Goal: Information Seeking & Learning: Learn about a topic

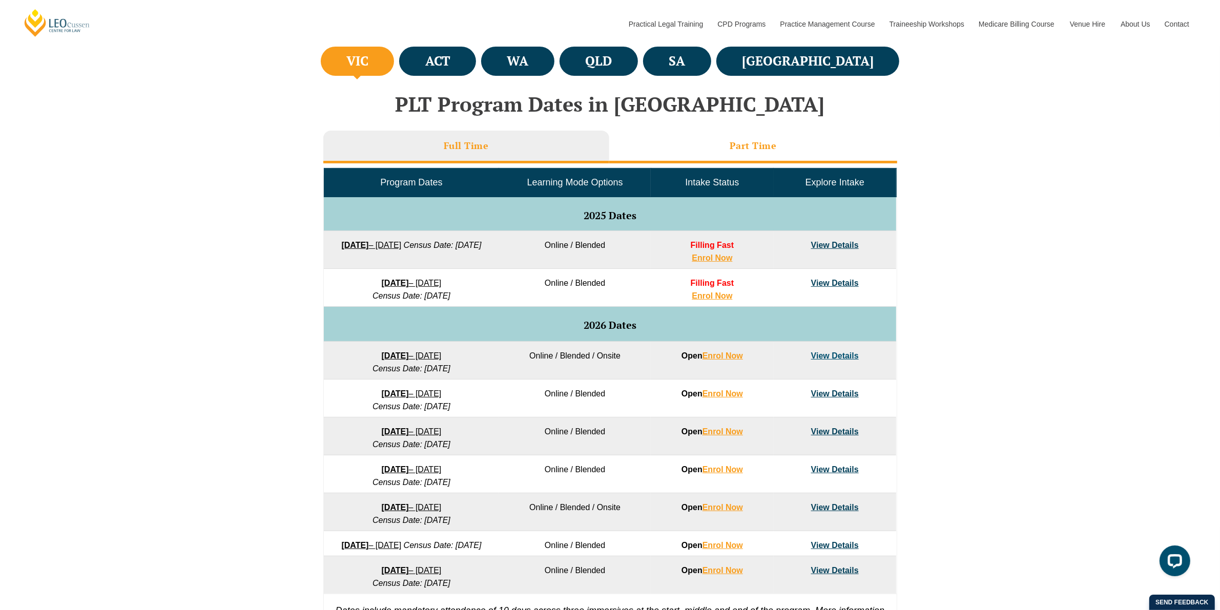
click at [752, 150] on h3 "Part Time" at bounding box center [753, 146] width 47 height 12
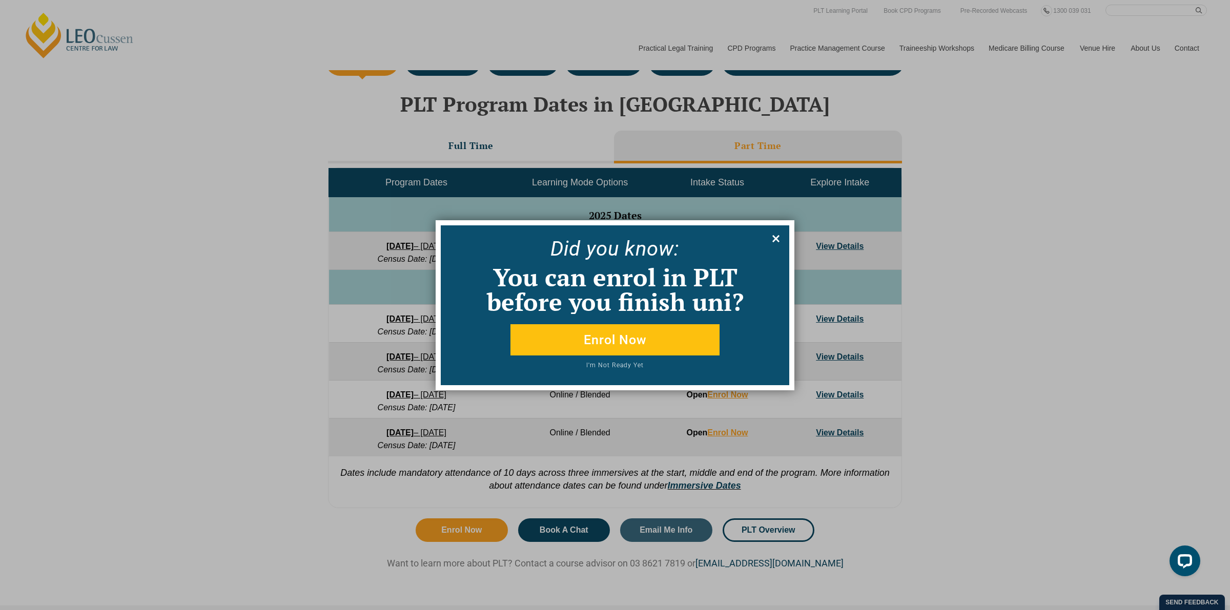
click at [777, 239] on icon at bounding box center [775, 238] width 11 height 11
